Goal: Task Accomplishment & Management: Manage account settings

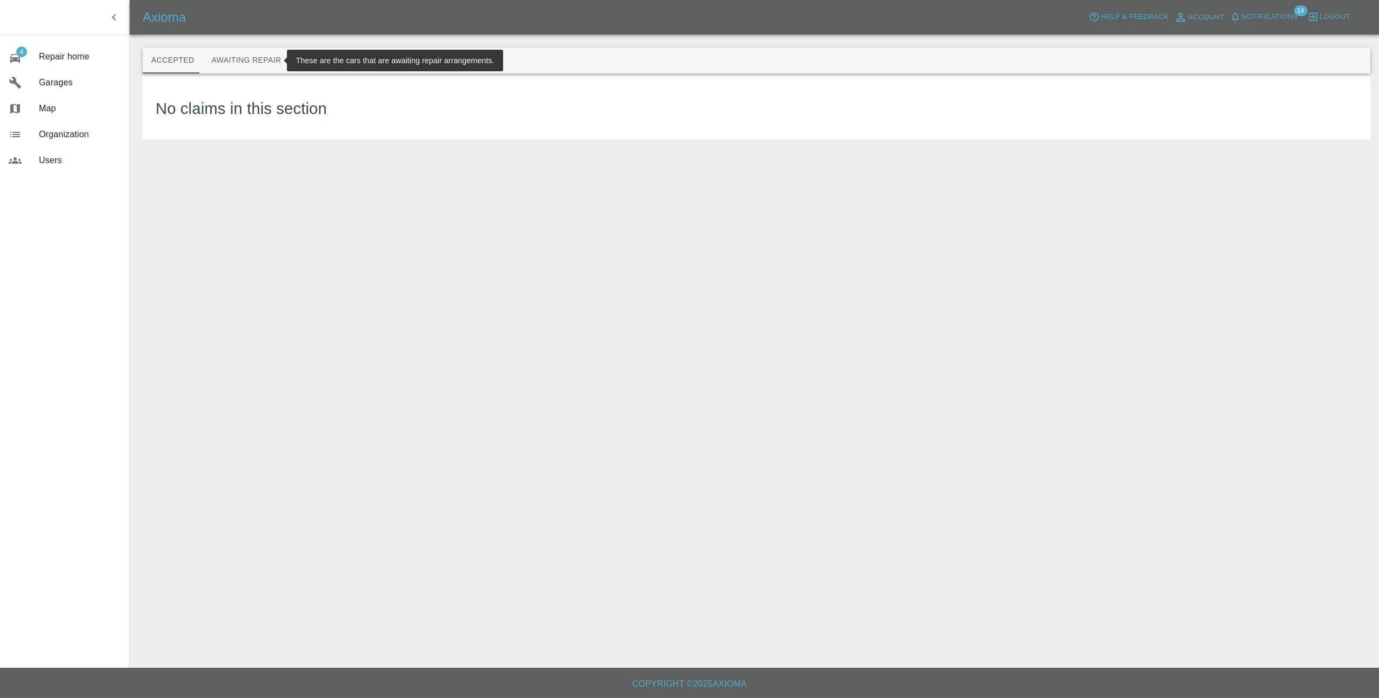
click at [238, 57] on button "Awaiting Repair" at bounding box center [246, 61] width 87 height 26
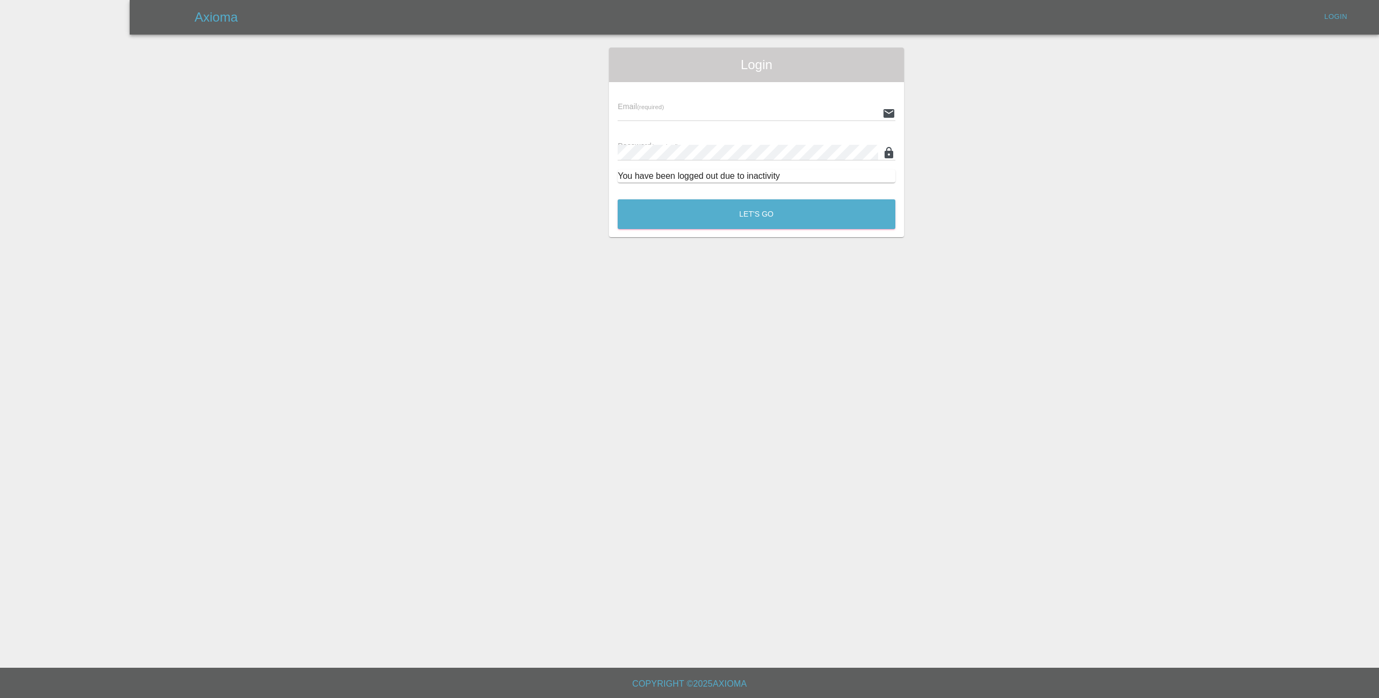
type input "[EMAIL_ADDRESS][DOMAIN_NAME]"
click at [702, 214] on button "Let's Go" at bounding box center [756, 214] width 278 height 30
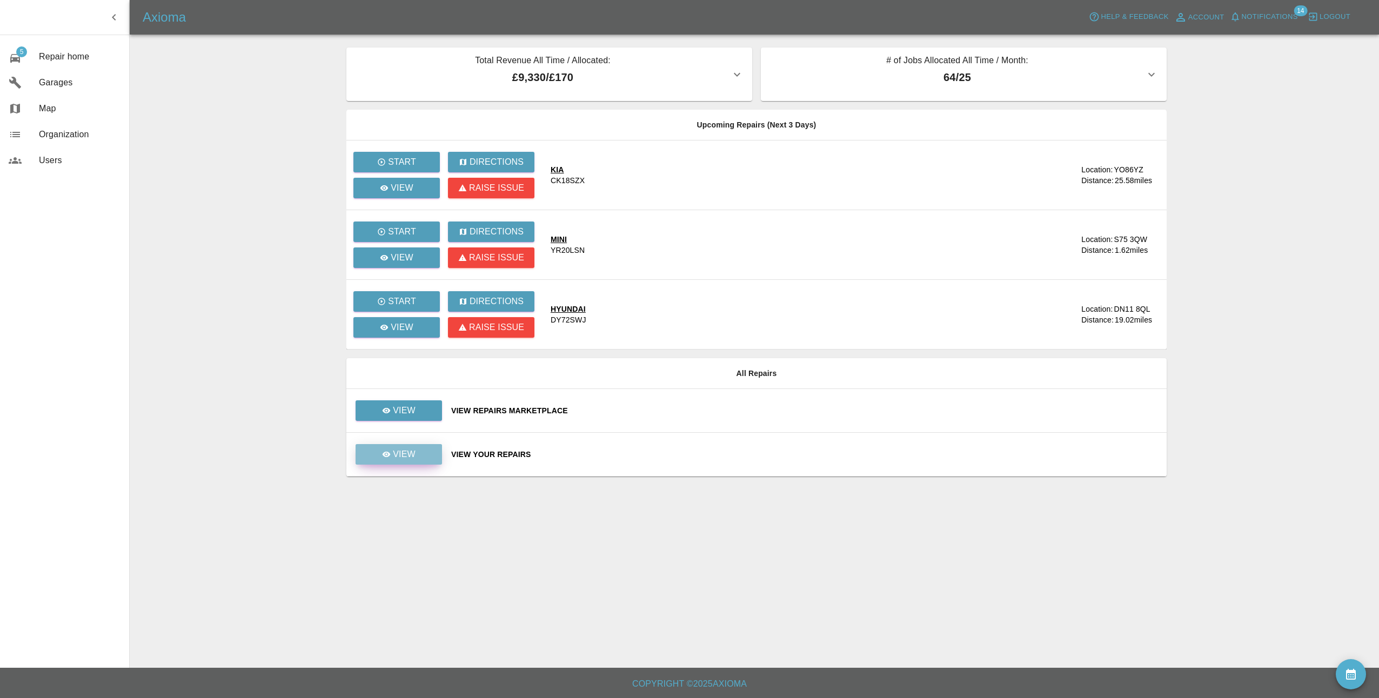
click at [371, 460] on link "View" at bounding box center [398, 454] width 86 height 21
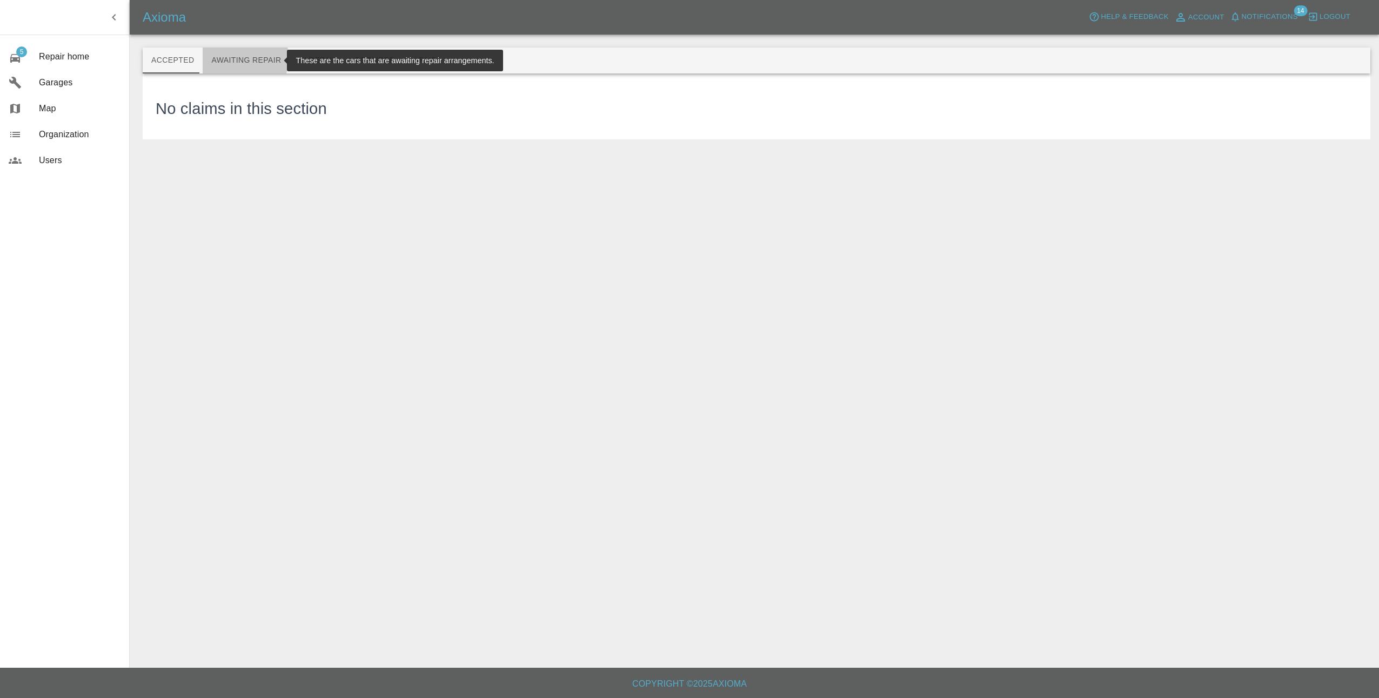
click at [227, 58] on button "Awaiting Repair" at bounding box center [246, 61] width 87 height 26
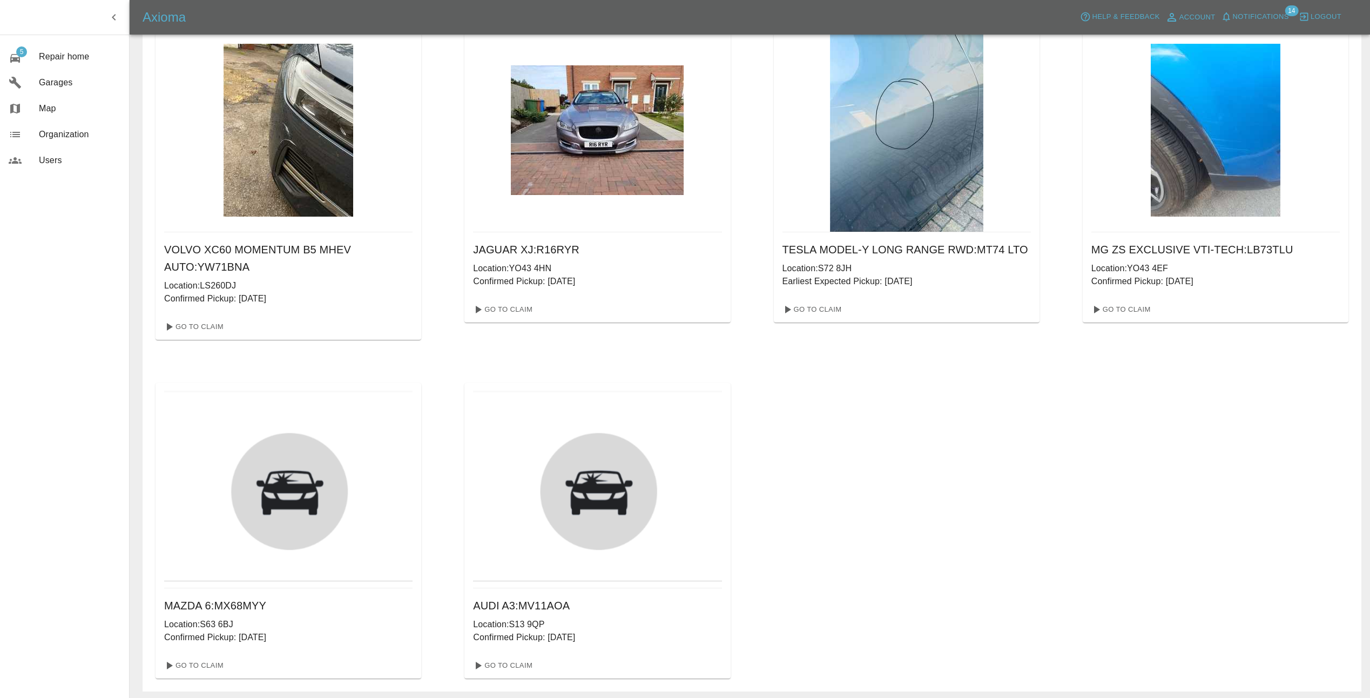
scroll to position [435, 0]
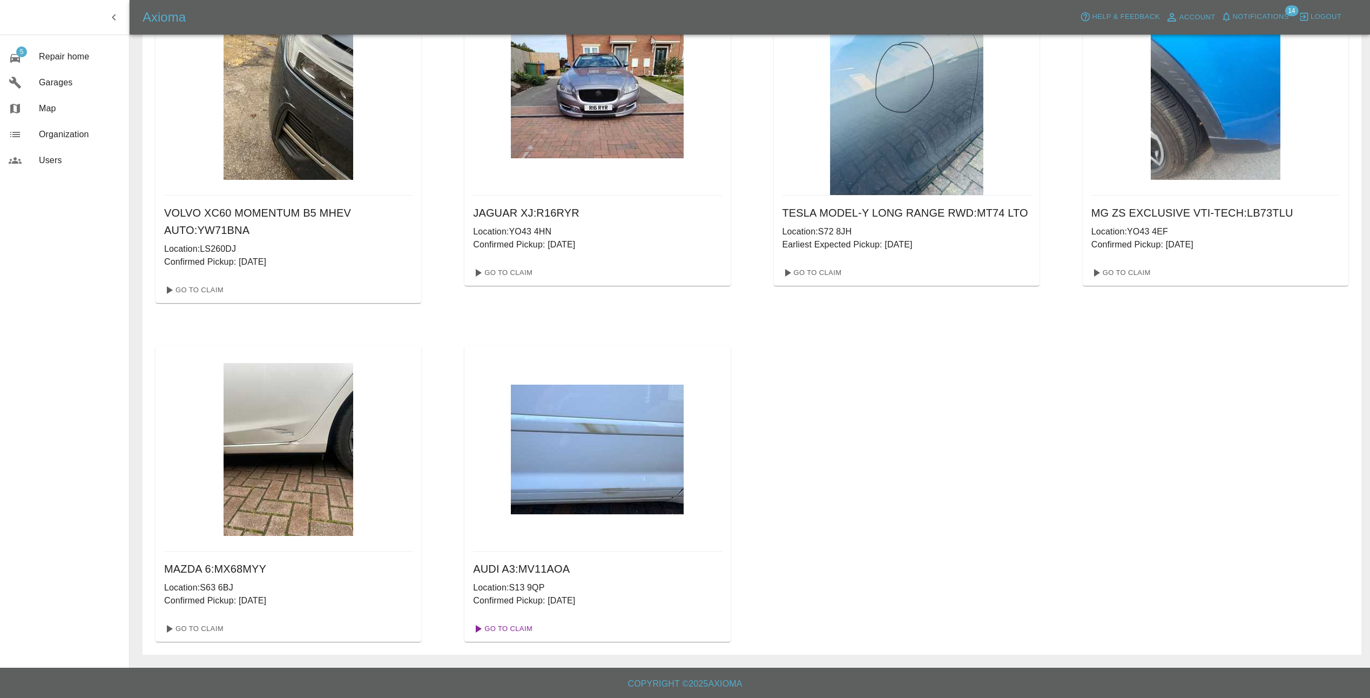
click at [502, 626] on link "Go To Claim" at bounding box center [502, 628] width 66 height 17
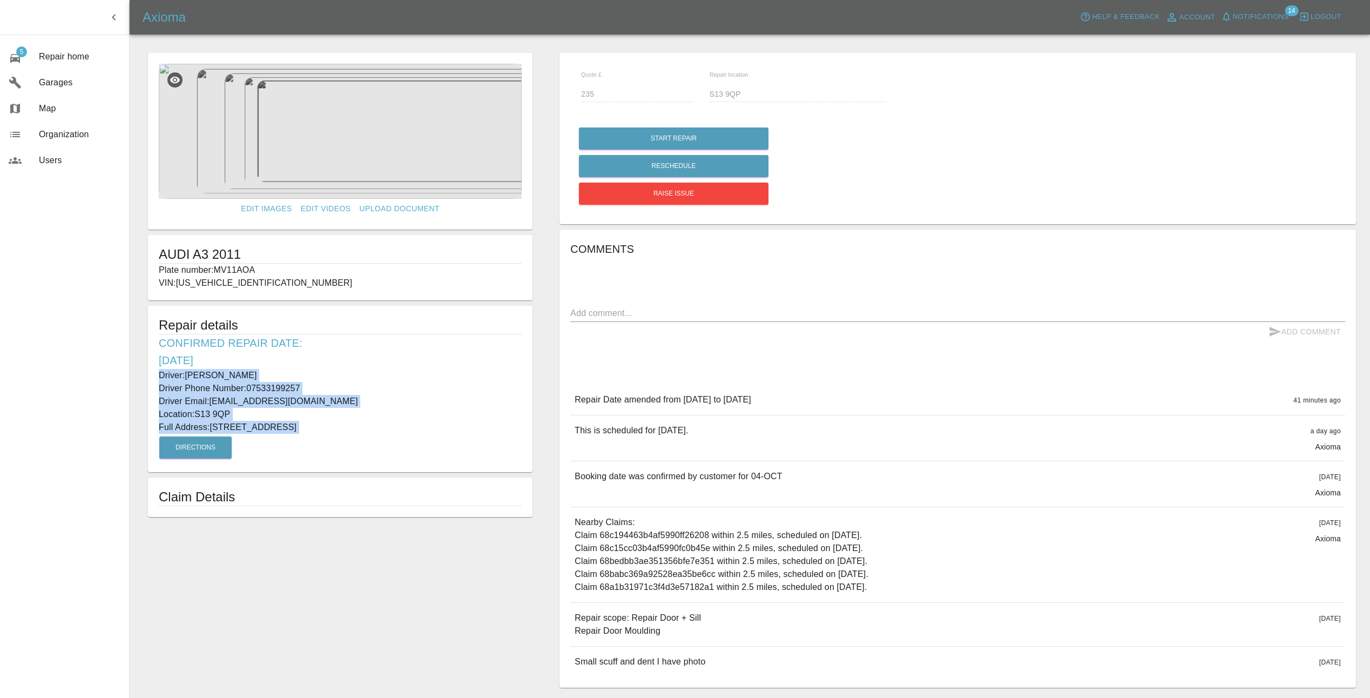
drag, startPoint x: 156, startPoint y: 369, endPoint x: 391, endPoint y: 445, distance: 246.3
click at [391, 445] on div "Repair details Confirmed Repair Date: [DATE] Driver: [PERSON_NAME] Driver Phone…" at bounding box center [340, 389] width 385 height 166
drag, startPoint x: 391, startPoint y: 445, endPoint x: 203, endPoint y: 393, distance: 194.6
copy div "Driver: [PERSON_NAME] Driver Phone Number: 07533199257 Driver Email: [EMAIL_ADD…"
